Goal: Check status

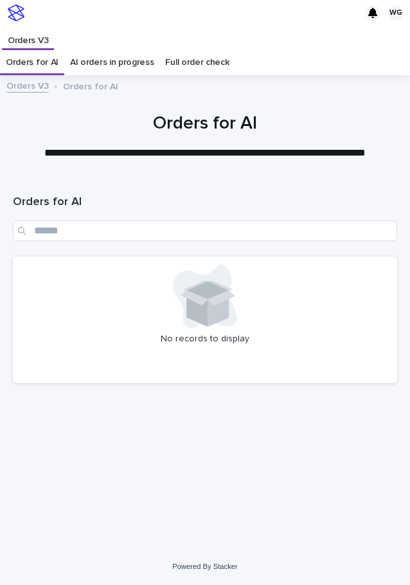
click at [168, 64] on link "Full order check" at bounding box center [197, 63] width 64 height 26
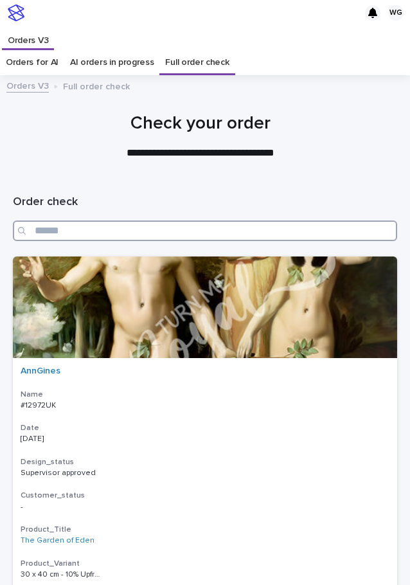
click at [162, 228] on input "Search" at bounding box center [205, 231] width 384 height 21
type input "*"
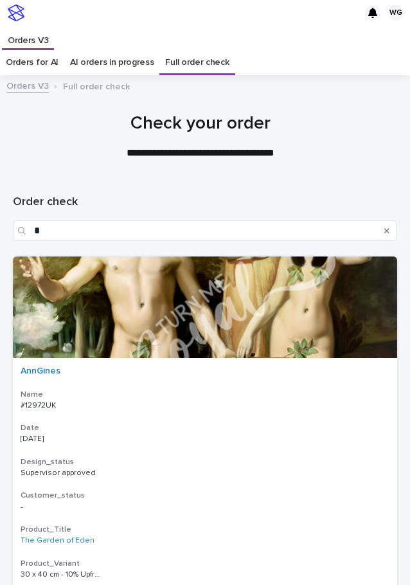
click at [85, 64] on link "AI orders in progress" at bounding box center [112, 63] width 84 height 26
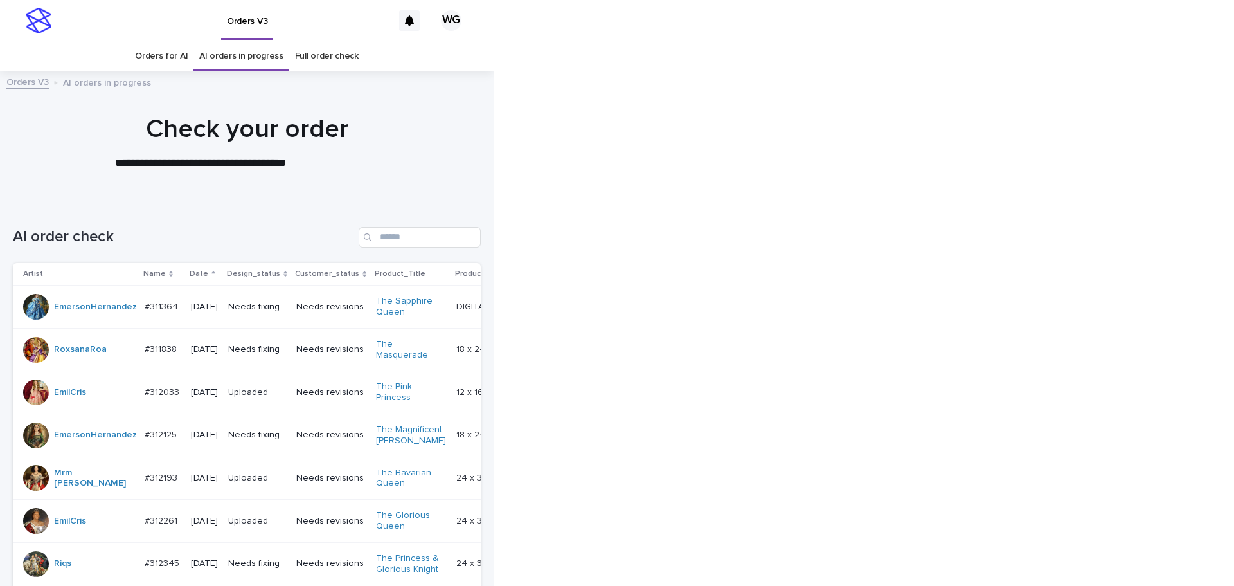
scroll to position [41, 0]
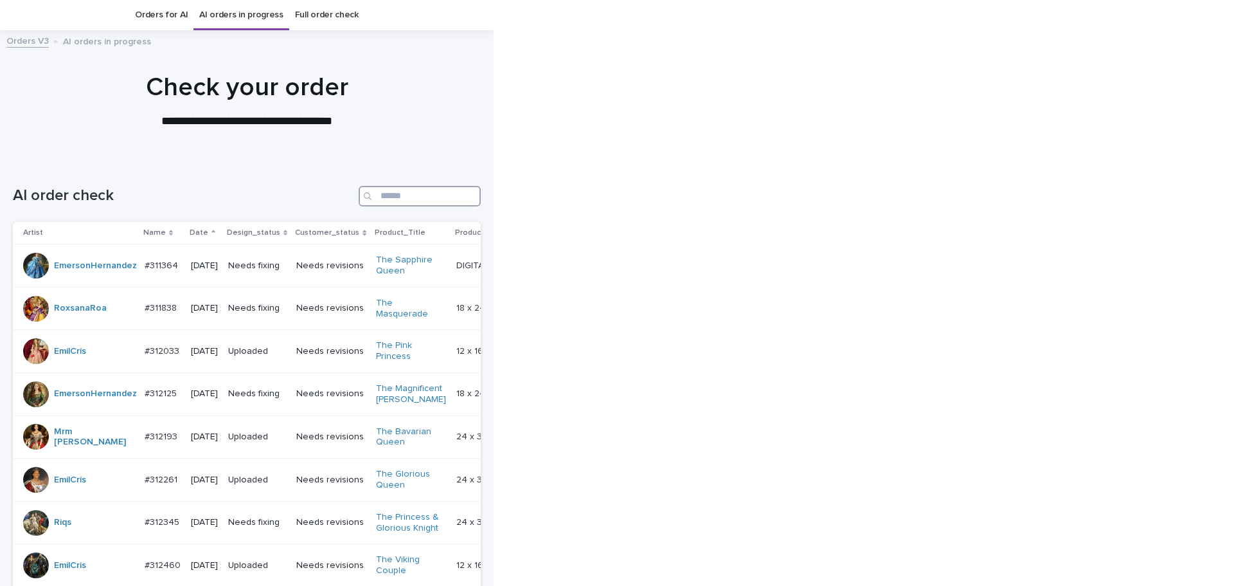
click at [388, 195] on input "Search" at bounding box center [420, 196] width 122 height 21
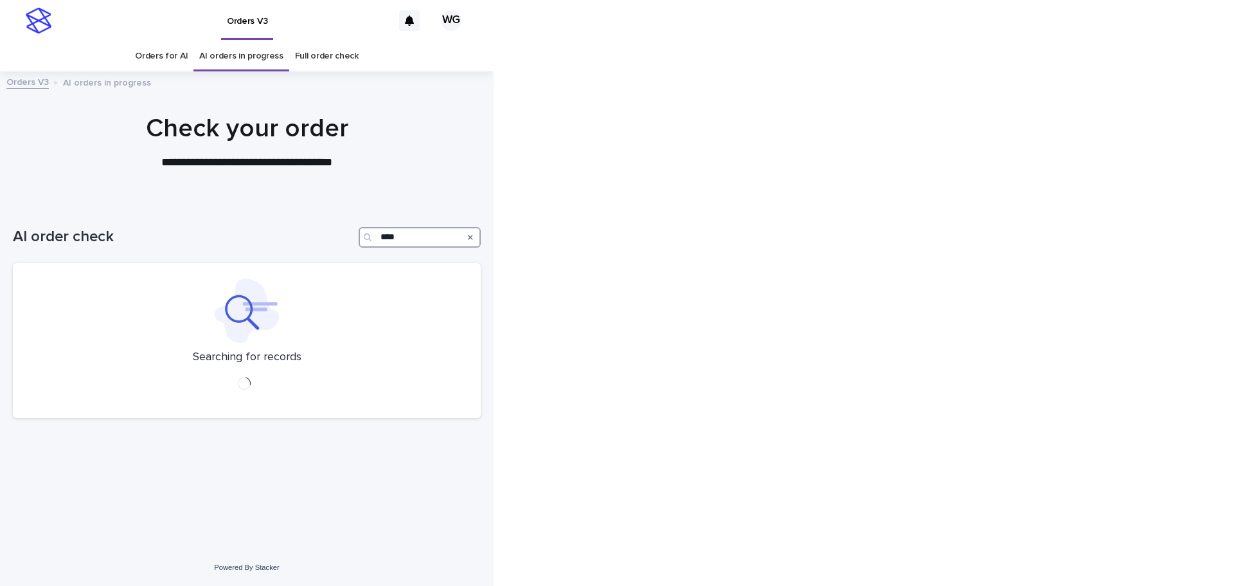
type input "*****"
